Goal: Learn about a topic

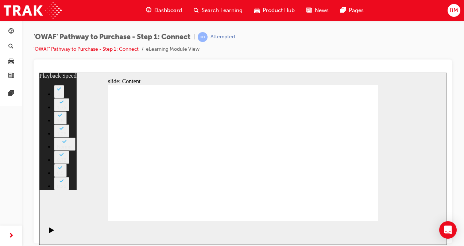
type input "76"
